Goal: Information Seeking & Learning: Learn about a topic

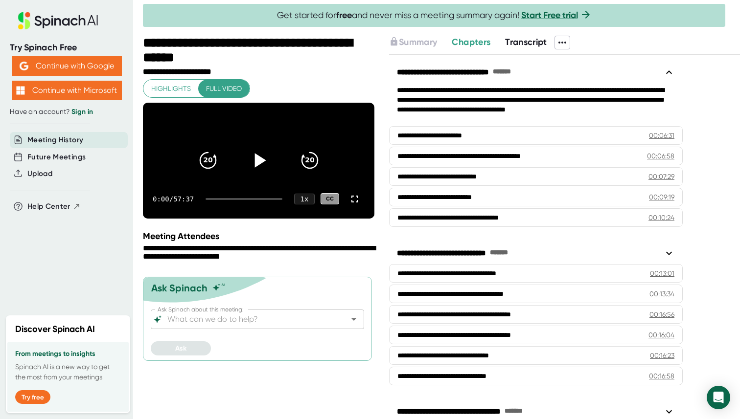
click at [262, 171] on icon at bounding box center [258, 160] width 24 height 24
click at [356, 205] on icon at bounding box center [355, 199] width 12 height 12
